Goal: Task Accomplishment & Management: Manage account settings

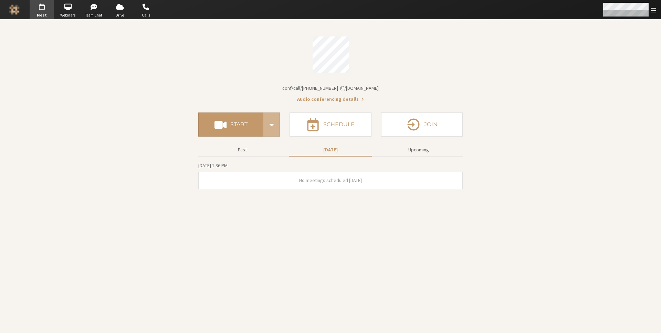
click at [652, 15] on div "Open menu" at bounding box center [629, 9] width 64 height 19
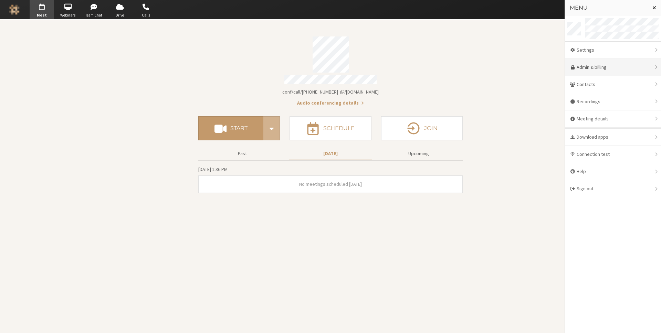
click at [608, 64] on link "Admin & billing" at bounding box center [613, 67] width 96 height 17
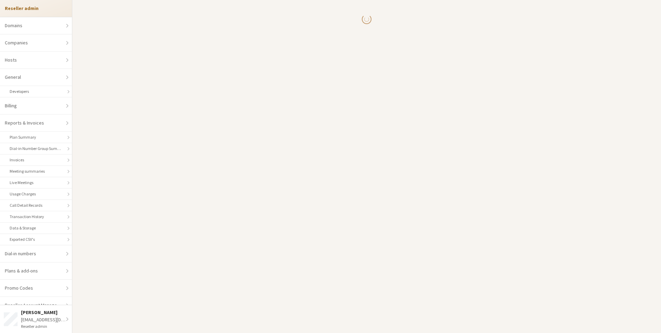
select select "10"
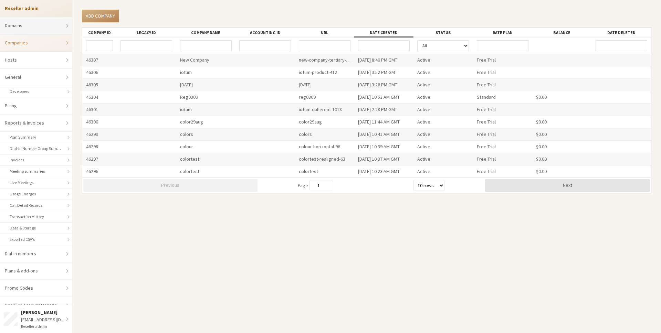
click at [36, 29] on link "Domains" at bounding box center [36, 25] width 72 height 17
select select "20"
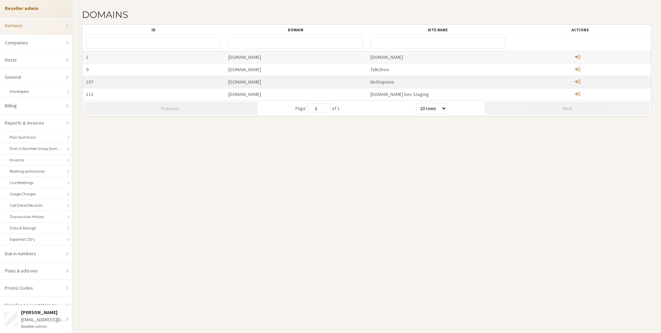
drag, startPoint x: 291, startPoint y: 82, endPoint x: 216, endPoint y: 82, distance: 75.0
click at [216, 82] on div "107 [DOMAIN_NAME] NetSapiens" at bounding box center [366, 82] width 569 height 12
copy div "[DOMAIN_NAME]"
click at [334, 143] on section "Domains ID Domain Site name Actions 1 [DOMAIN_NAME] [DOMAIN_NAME] 9 [DOMAIN_NAM…" at bounding box center [366, 166] width 589 height 333
